Goal: Use online tool/utility: Utilize a website feature to perform a specific function

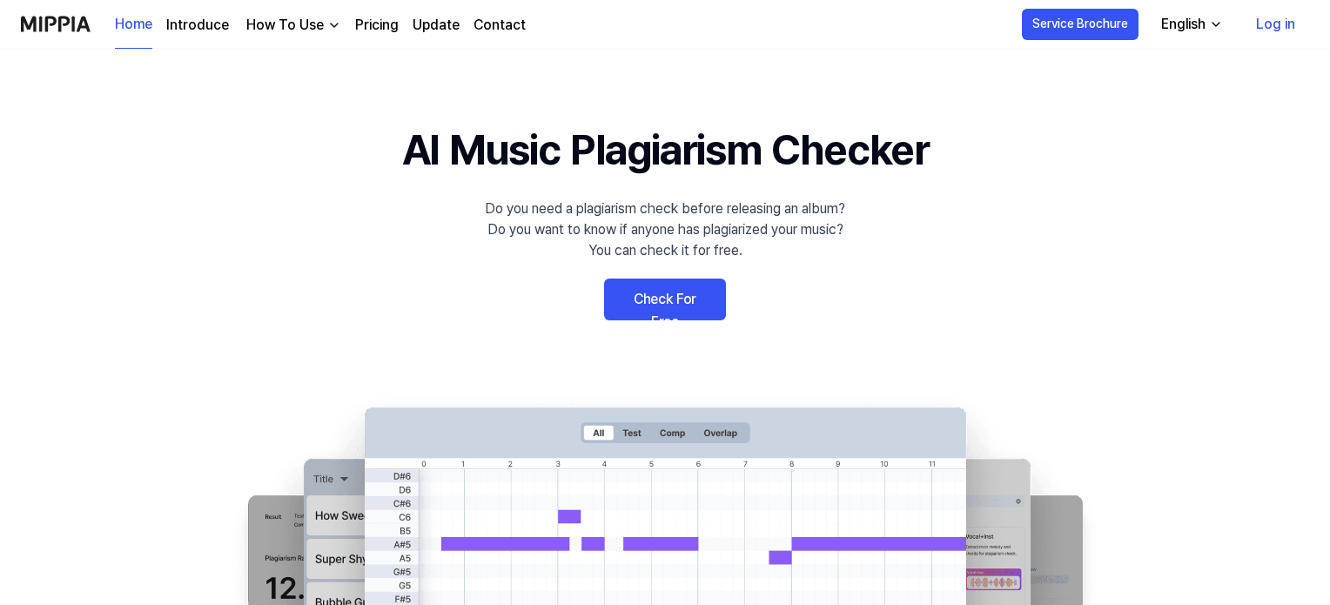
click at [677, 302] on link "Check For Free" at bounding box center [665, 300] width 122 height 42
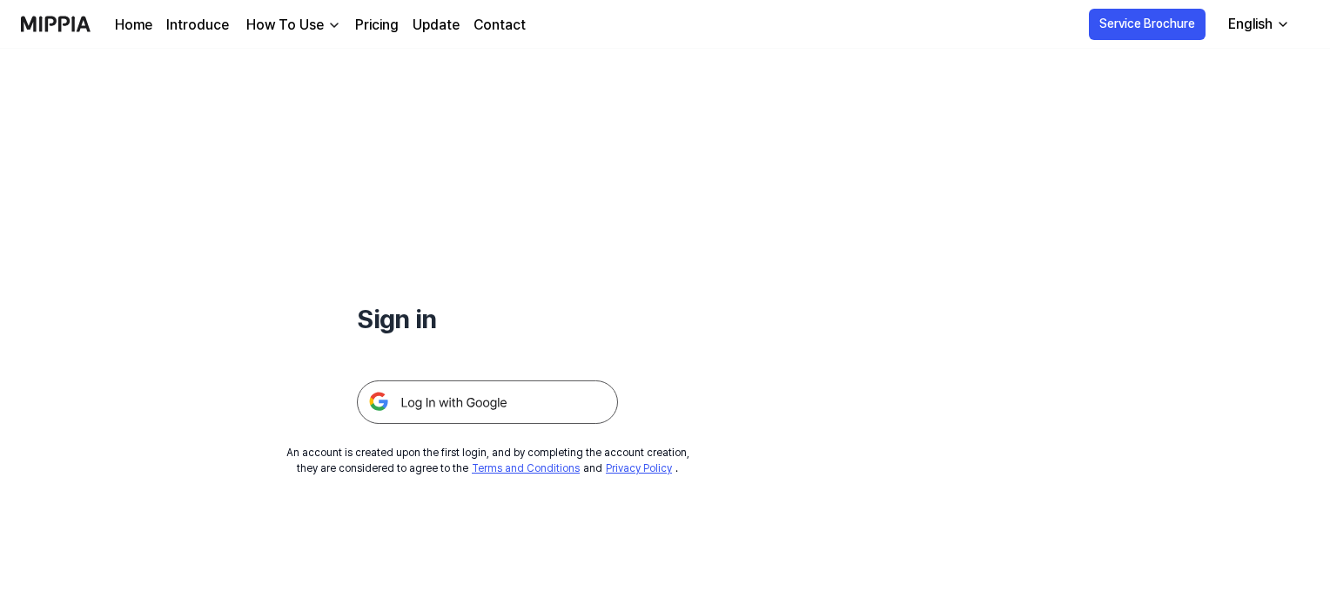
click at [543, 402] on img at bounding box center [487, 403] width 261 height 44
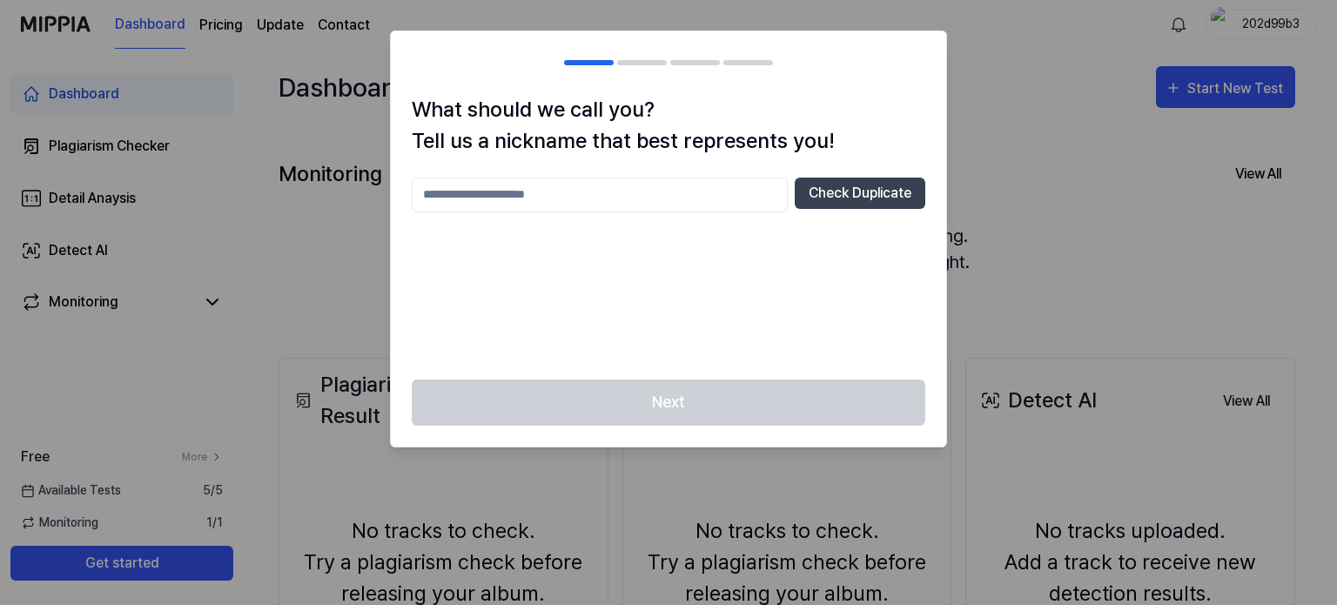
click at [655, 194] on input "text" at bounding box center [600, 195] width 376 height 35
type input "*"
type input "**********"
click at [870, 193] on button "Check Duplicate" at bounding box center [860, 193] width 131 height 31
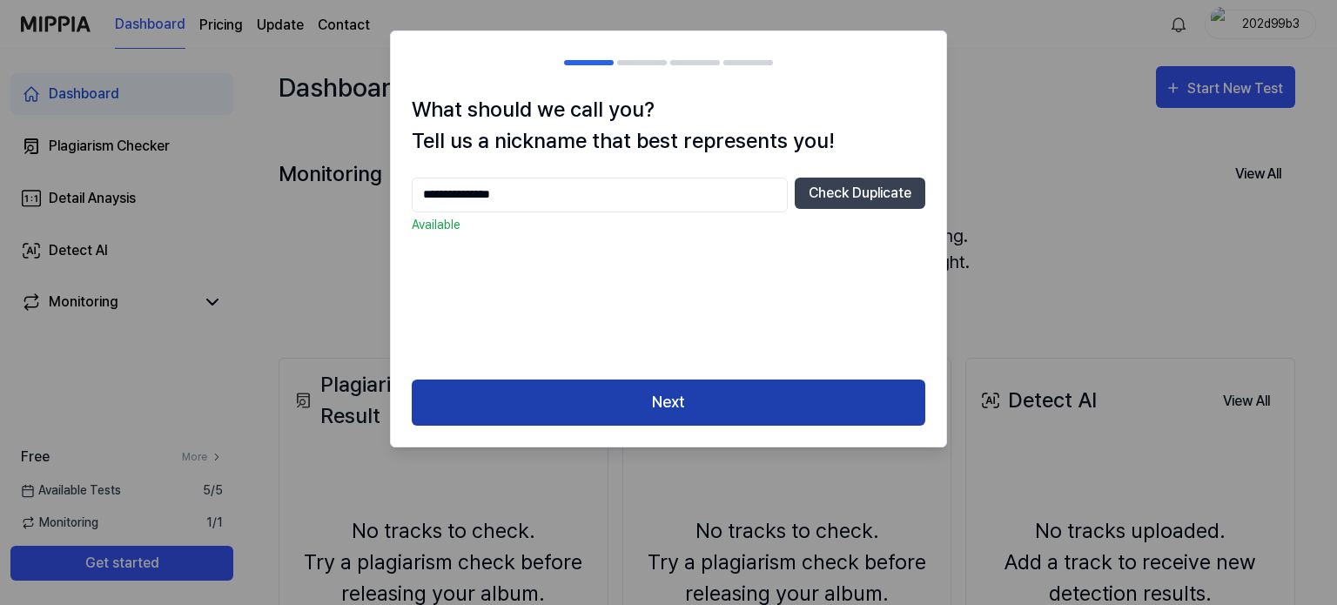
click at [663, 410] on button "Next" at bounding box center [669, 403] width 514 height 46
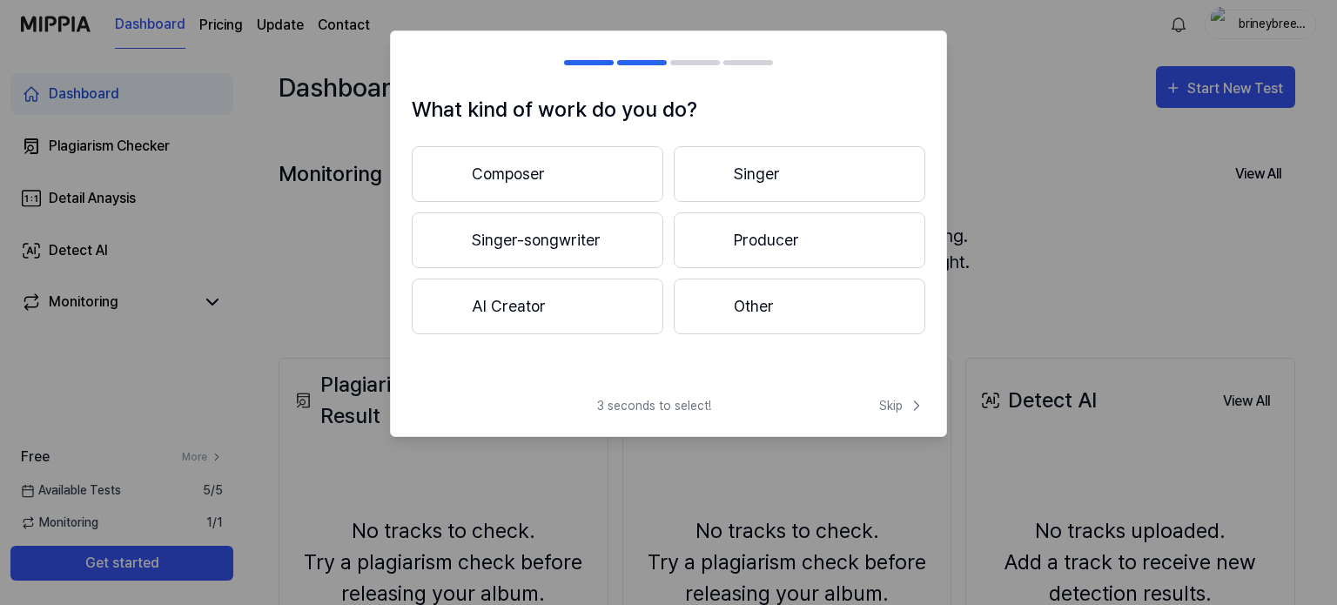
click at [818, 253] on button "Producer" at bounding box center [800, 240] width 252 height 56
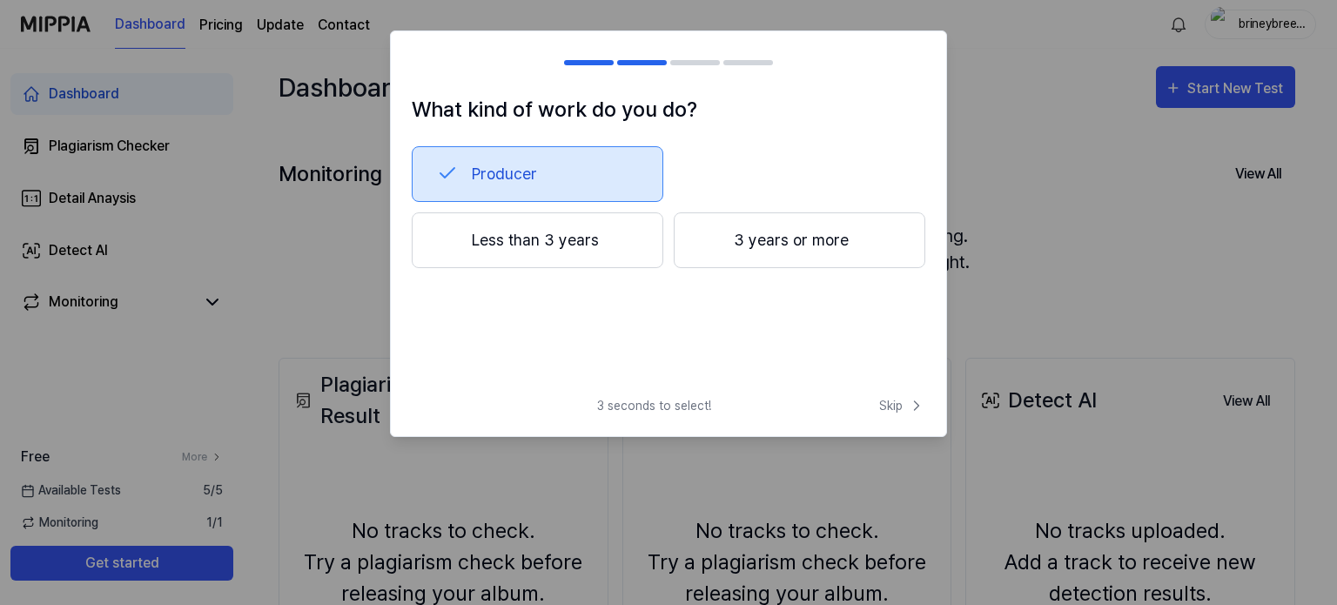
click at [777, 236] on button "3 years or more" at bounding box center [800, 240] width 252 height 56
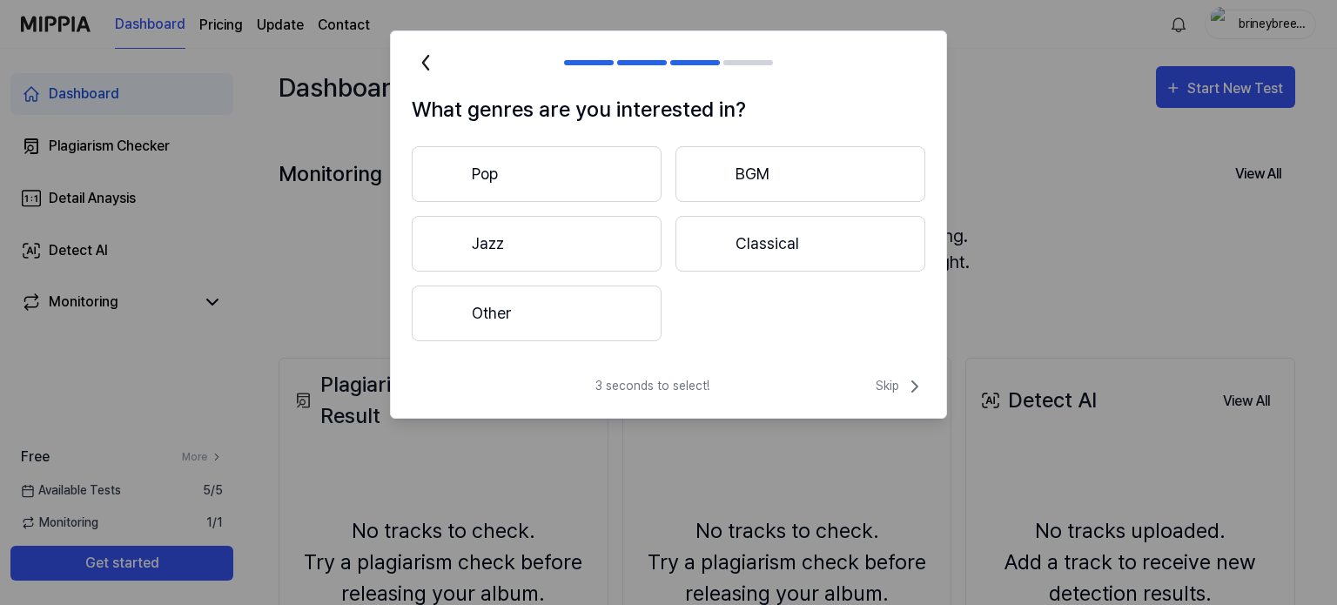
click at [540, 165] on button "Pop" at bounding box center [537, 174] width 250 height 56
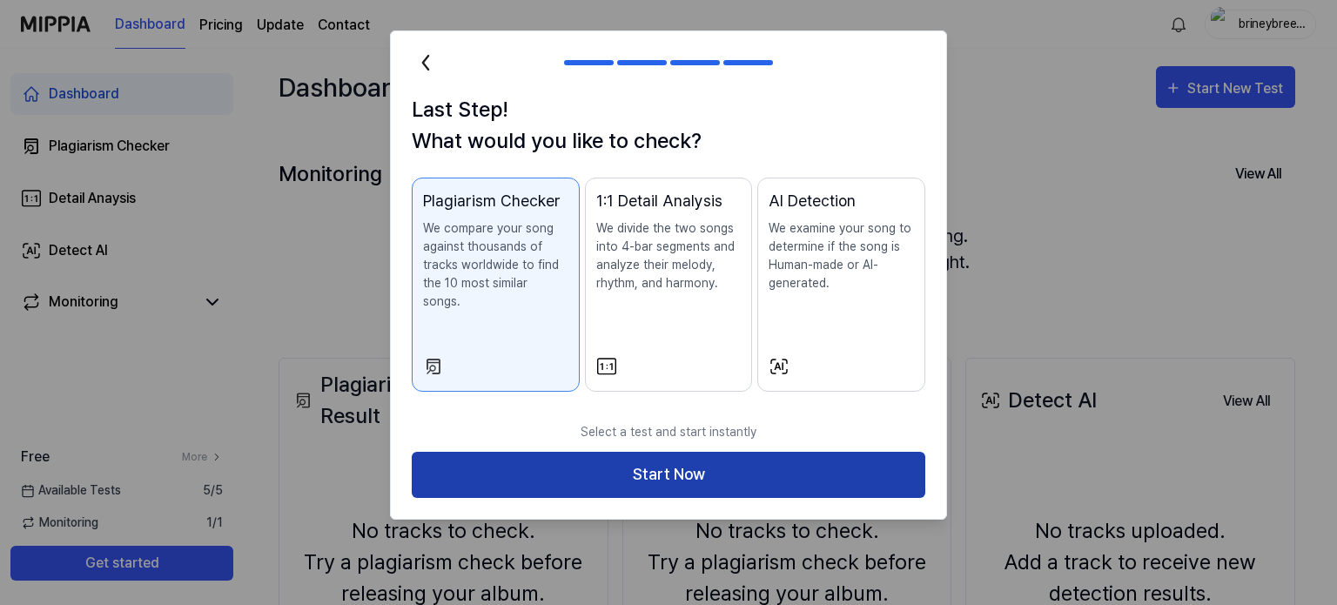
click at [713, 455] on button "Start Now" at bounding box center [669, 475] width 514 height 46
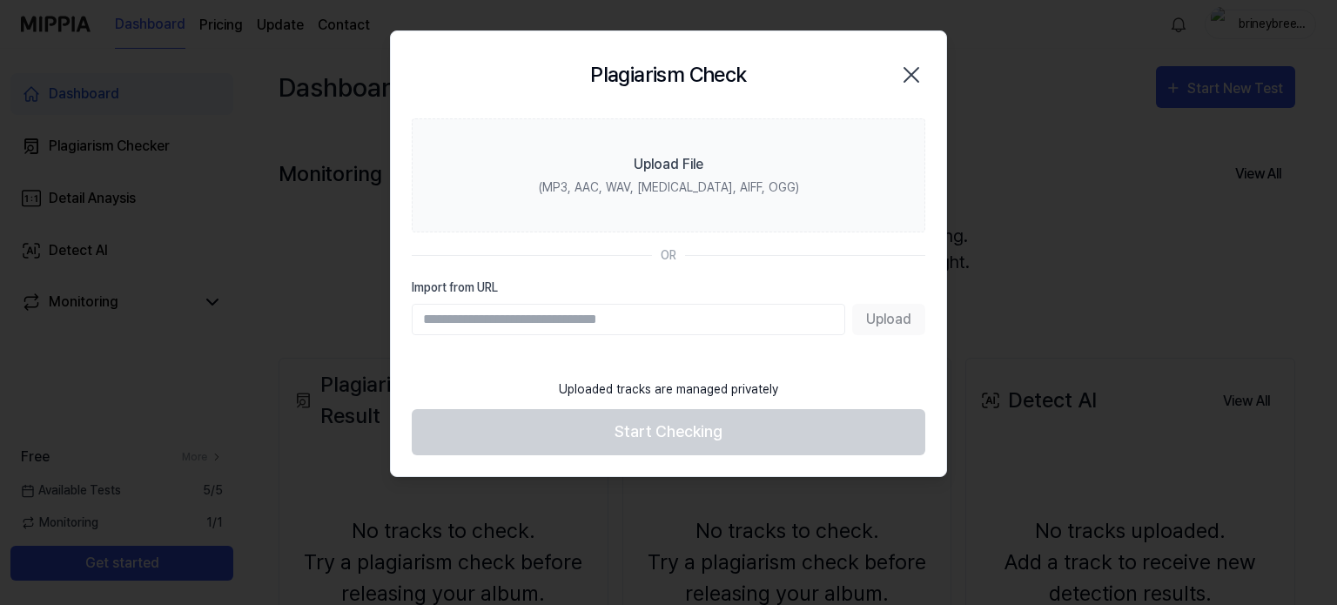
click at [587, 318] on input "Import from URL" at bounding box center [629, 319] width 434 height 31
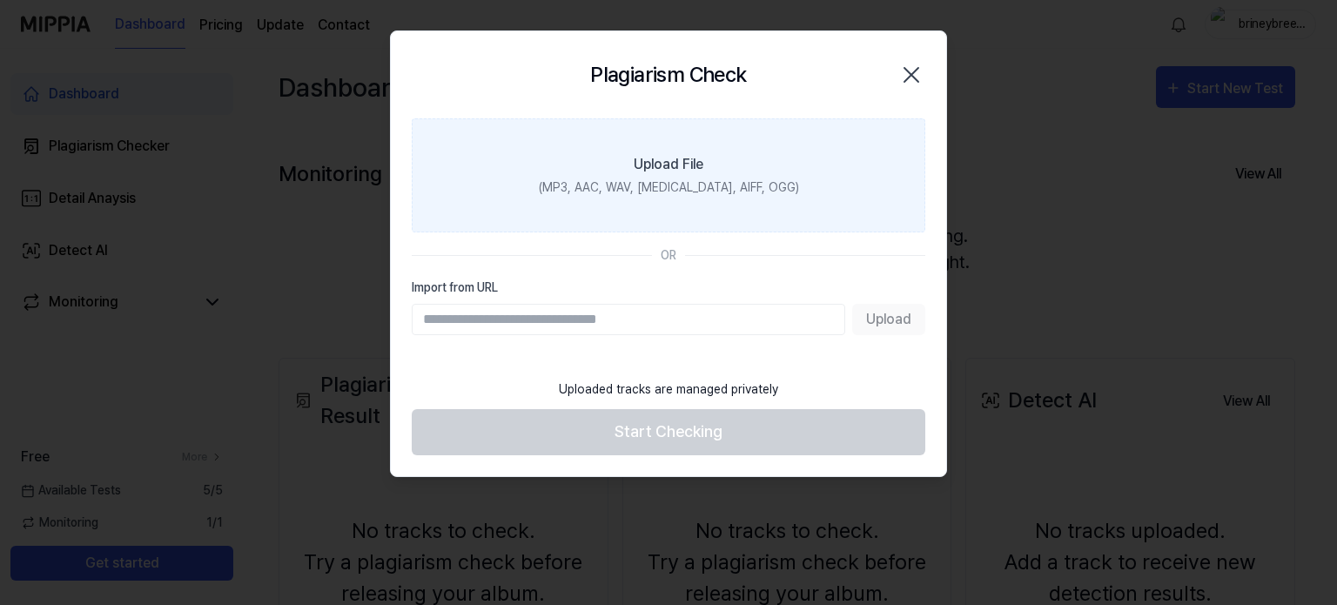
click at [676, 171] on div "Upload File" at bounding box center [669, 164] width 70 height 21
click at [0, 0] on input "Upload File (MP3, AAC, WAV, [MEDICAL_DATA], AIFF, OGG)" at bounding box center [0, 0] width 0 height 0
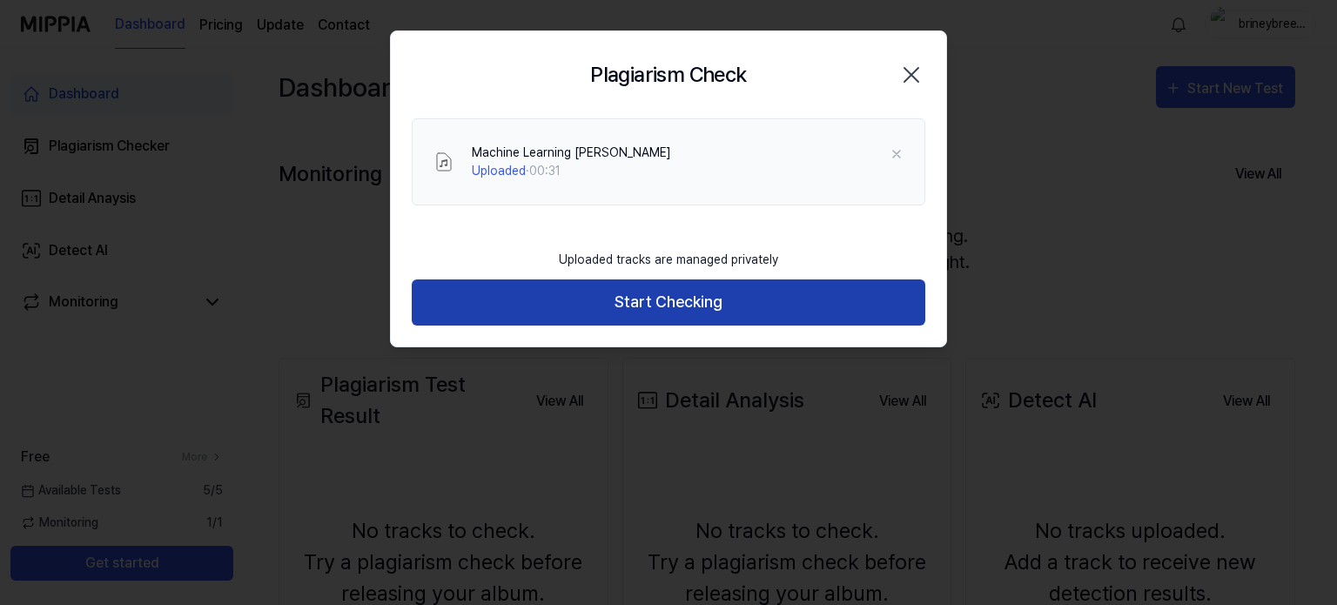
click at [672, 306] on button "Start Checking" at bounding box center [669, 302] width 514 height 46
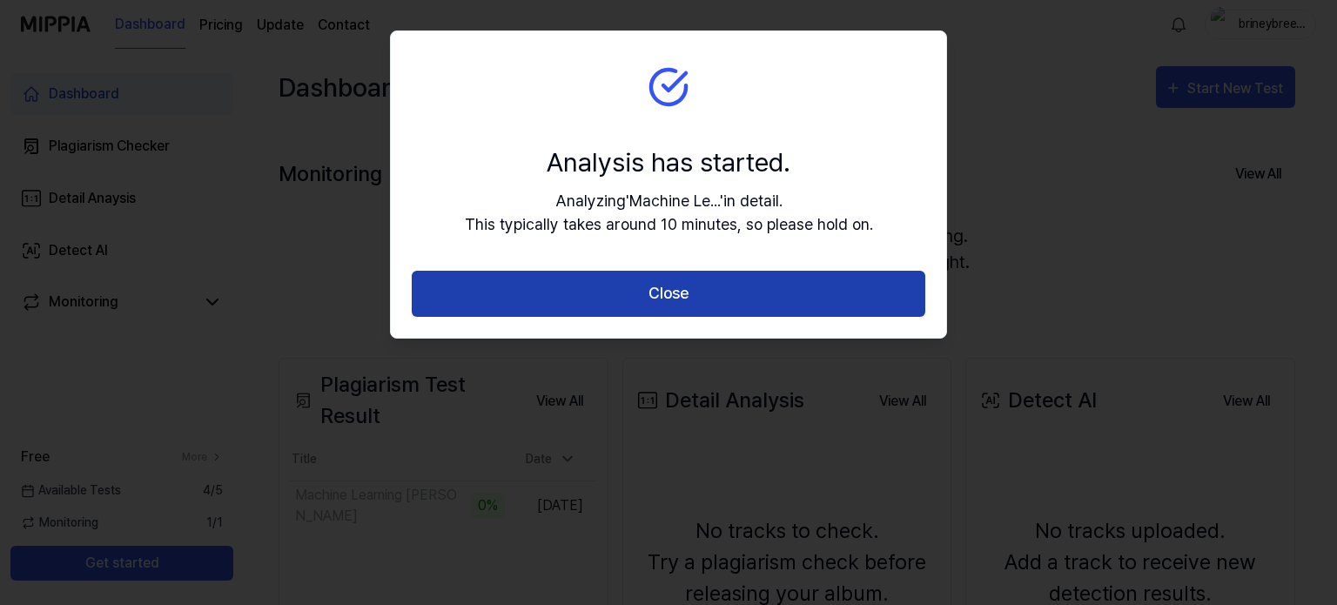
click at [623, 286] on button "Close" at bounding box center [669, 294] width 514 height 46
